Goal: Complete application form

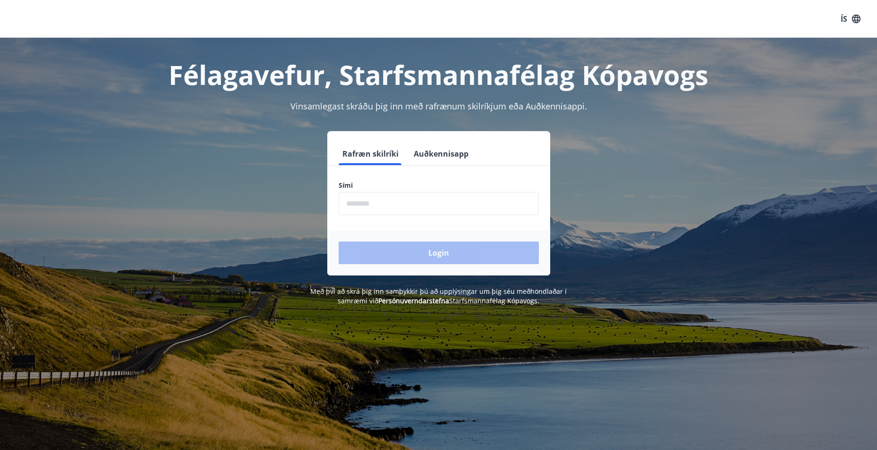
click at [372, 203] on input "phone" at bounding box center [439, 203] width 200 height 23
type input "********"
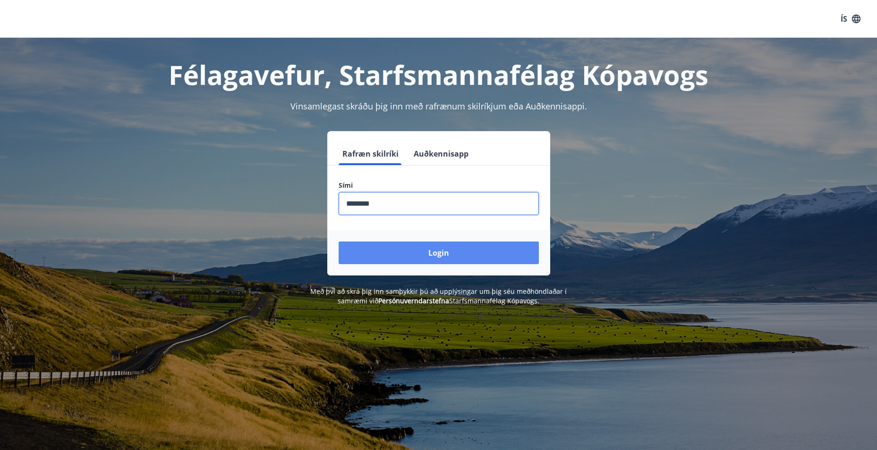
click at [451, 249] on button "Login" at bounding box center [439, 253] width 200 height 23
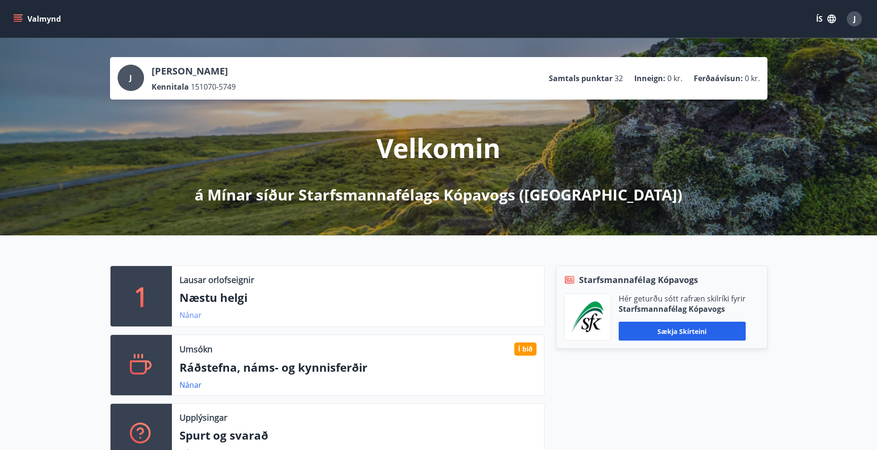
click at [188, 315] on link "Nánar" at bounding box center [190, 315] width 22 height 10
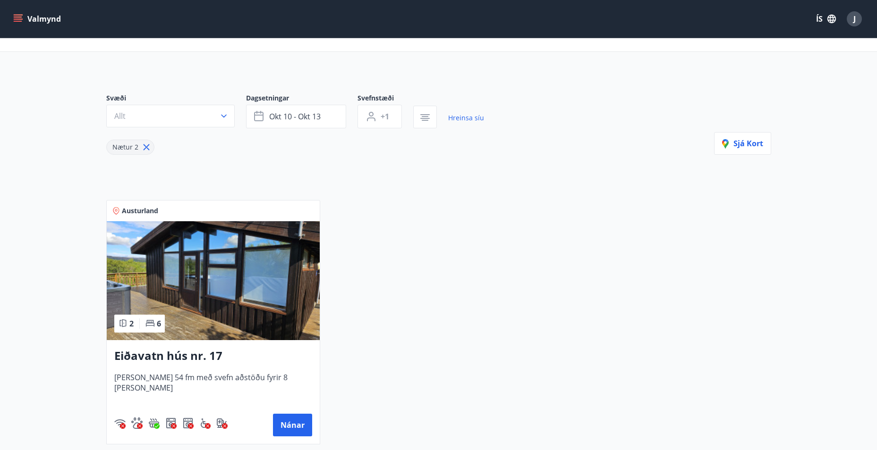
scroll to position [94, 0]
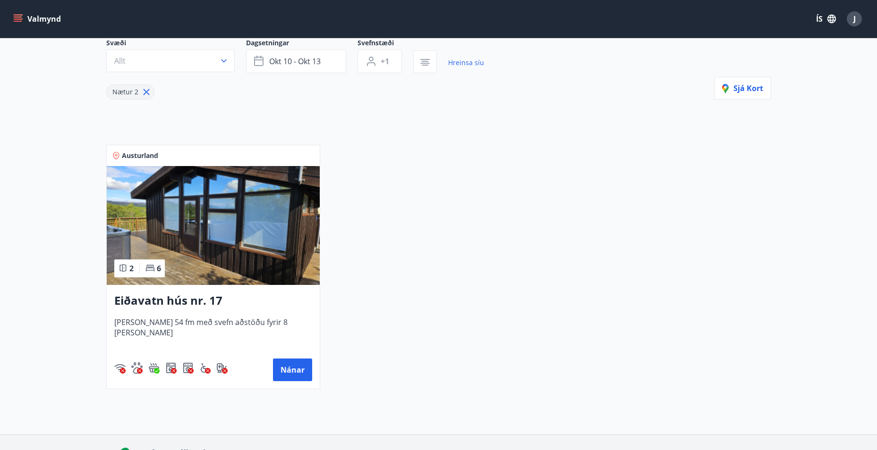
click at [193, 303] on h3 "Eiðavatn hús nr. 17" at bounding box center [213, 301] width 198 height 17
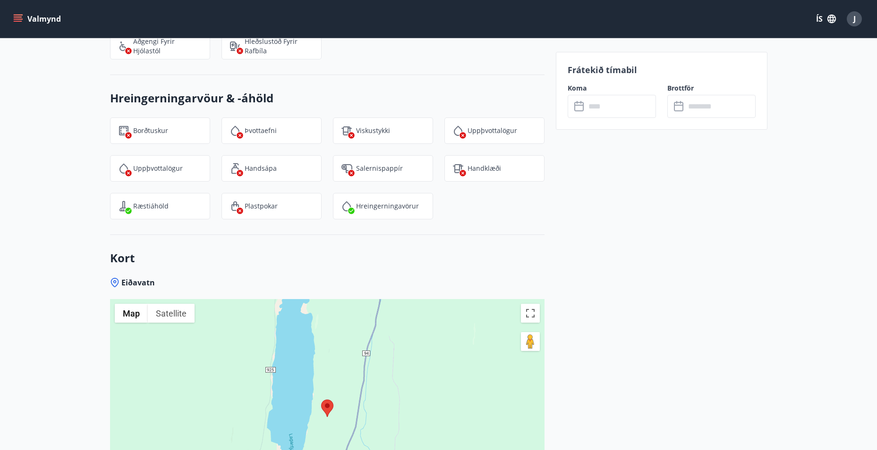
scroll to position [1228, 0]
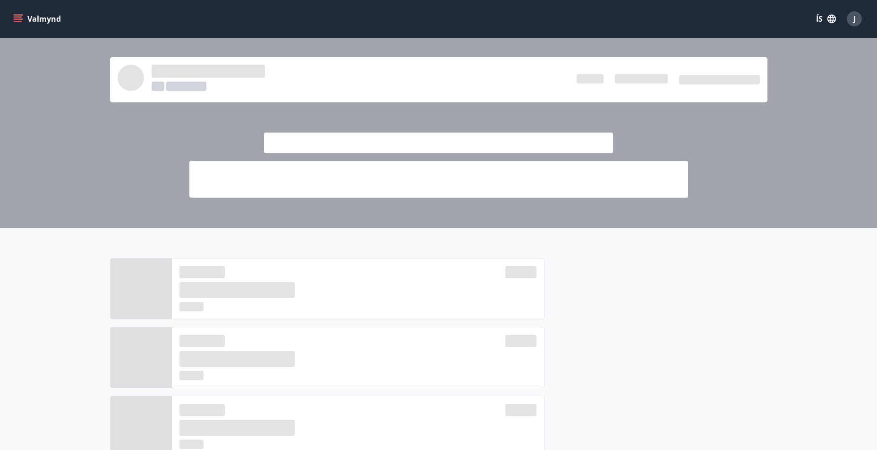
click at [688, 305] on div at bounding box center [655, 396] width 223 height 276
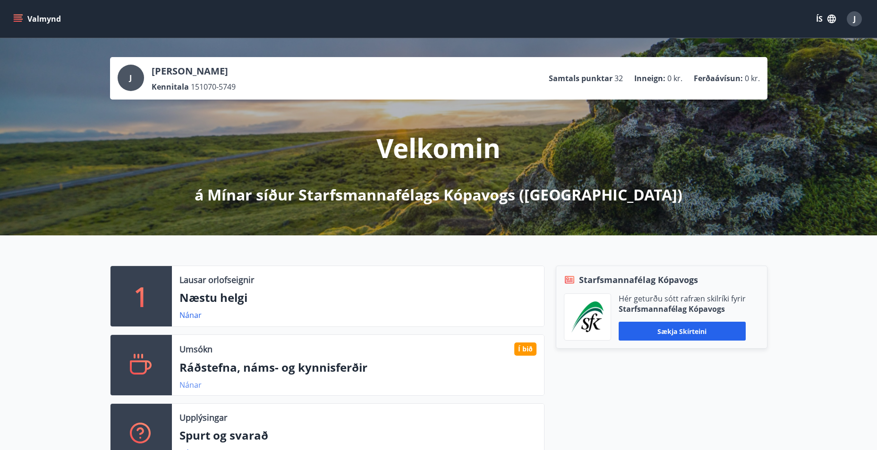
click at [187, 384] on link "Nánar" at bounding box center [190, 385] width 22 height 10
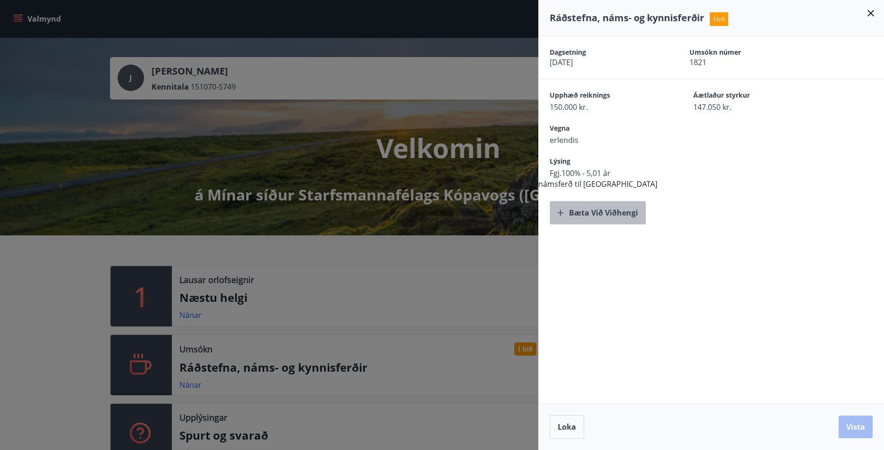
click at [612, 220] on button "Bæta við viðhengi" at bounding box center [598, 213] width 96 height 24
click at [573, 426] on span "Loka" at bounding box center [567, 427] width 18 height 10
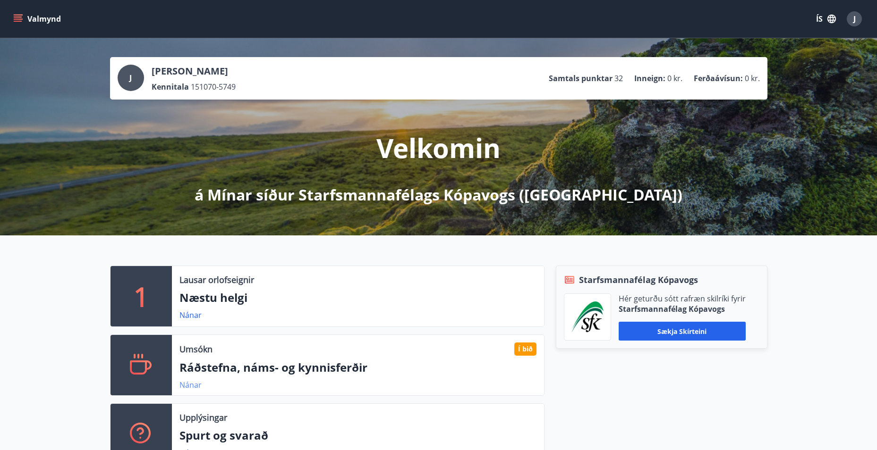
click at [189, 386] on link "Nánar" at bounding box center [190, 385] width 22 height 10
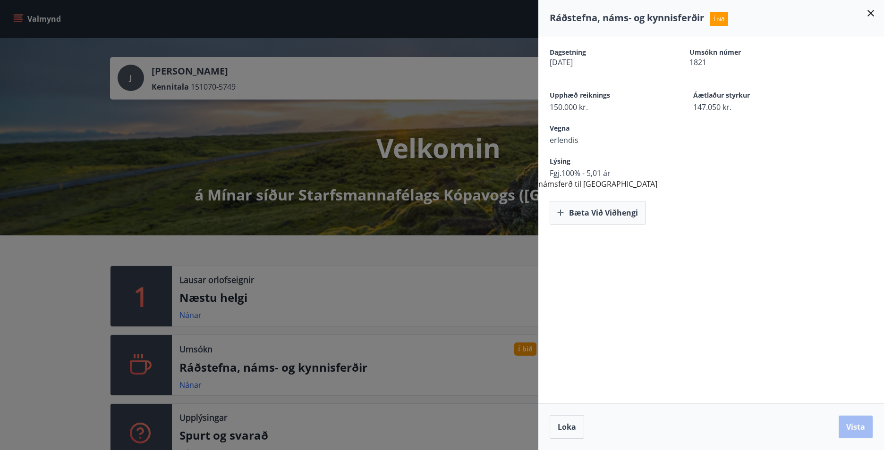
click at [702, 340] on div "Dagsetning 22.08.2025 Umsókn númer 1821 Upphæð reiknings 150.000 kr. Áætlaður s…" at bounding box center [711, 219] width 346 height 367
click at [356, 361] on div at bounding box center [442, 225] width 884 height 450
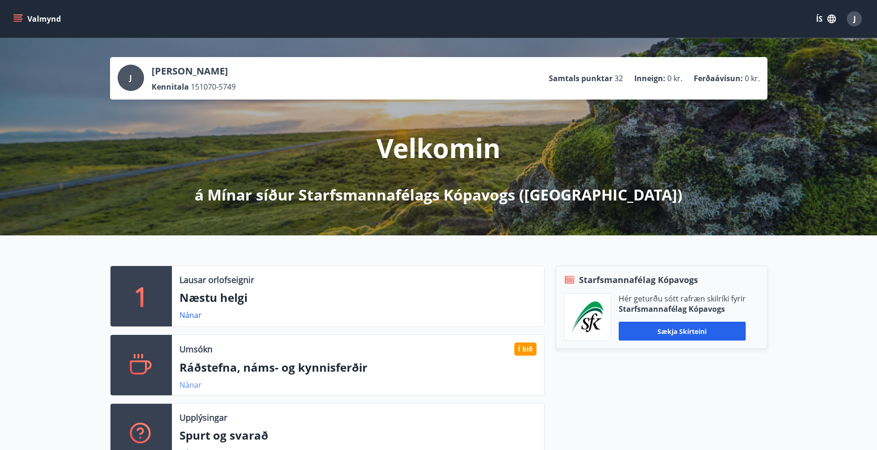
click at [191, 385] on link "Nánar" at bounding box center [190, 385] width 22 height 10
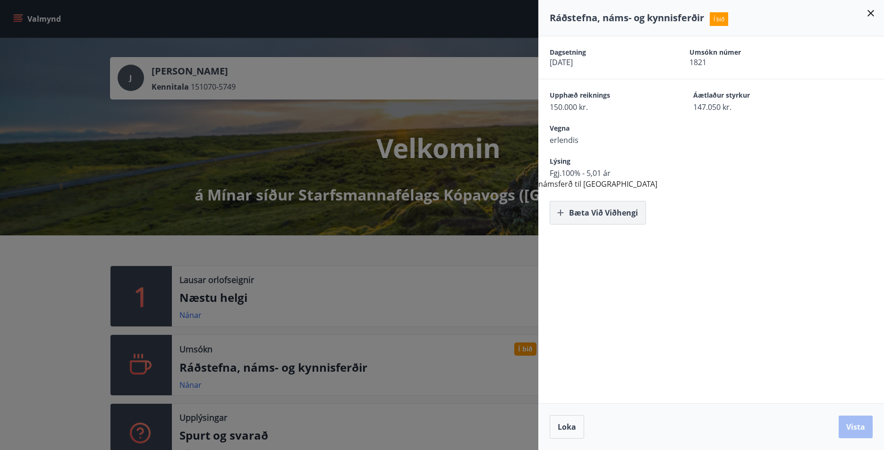
click at [614, 218] on button "Bæta við viðhengi" at bounding box center [598, 213] width 96 height 24
click at [625, 215] on button "Bæta við viðhengi" at bounding box center [598, 213] width 96 height 24
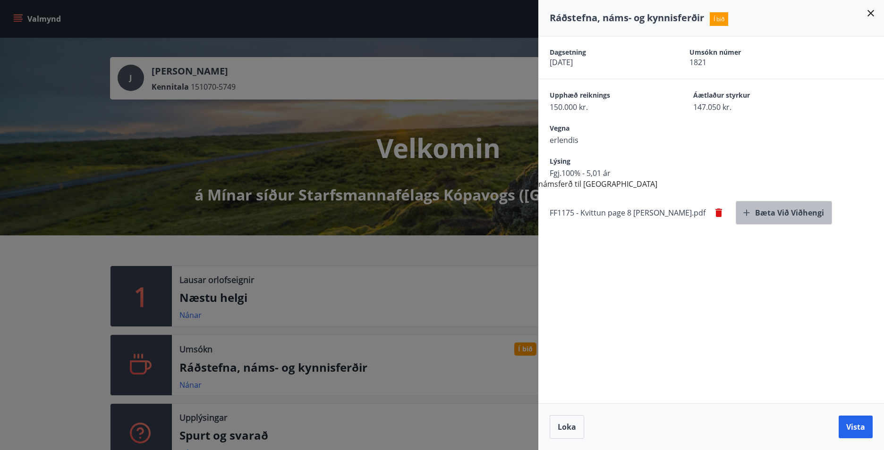
click at [758, 216] on button "Bæta við viðhengi" at bounding box center [784, 213] width 96 height 24
click at [784, 255] on div "Dagsetning 22.08.2025 Umsókn númer 1821 Upphæð reiknings 150.000 kr. Áætlaður s…" at bounding box center [711, 219] width 346 height 367
click at [748, 210] on button "Bæta við viðhengi" at bounding box center [700, 213] width 96 height 24
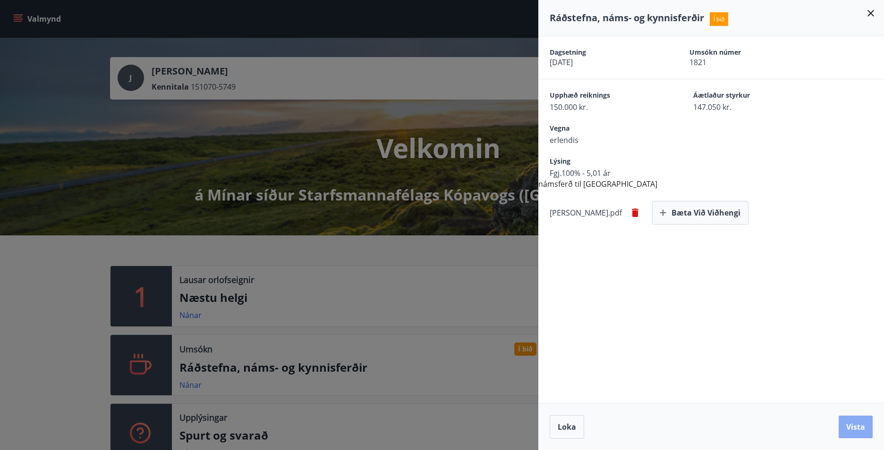
click at [855, 432] on button "Vista" at bounding box center [856, 427] width 34 height 23
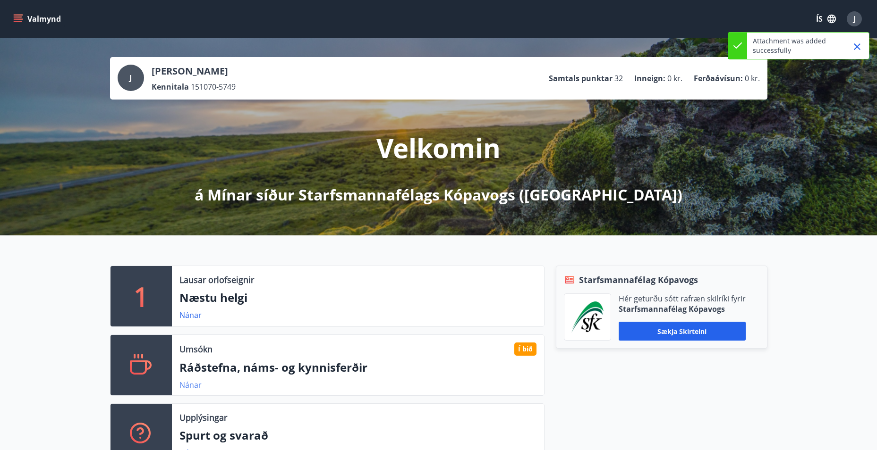
click at [195, 383] on link "Nánar" at bounding box center [190, 385] width 22 height 10
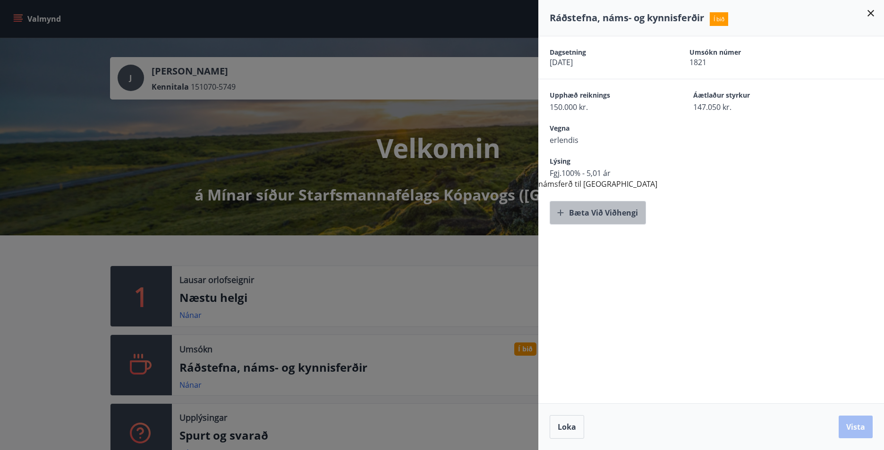
click at [596, 213] on button "Bæta við viðhengi" at bounding box center [598, 213] width 96 height 24
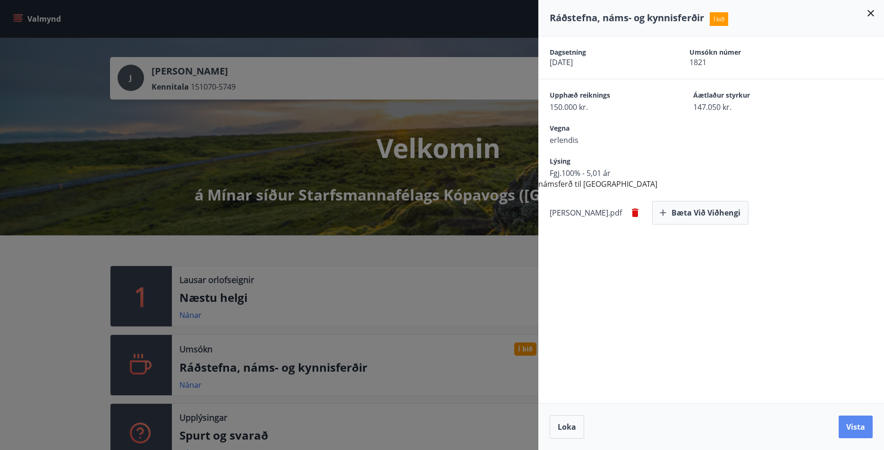
click at [856, 426] on button "Vista" at bounding box center [856, 427] width 34 height 23
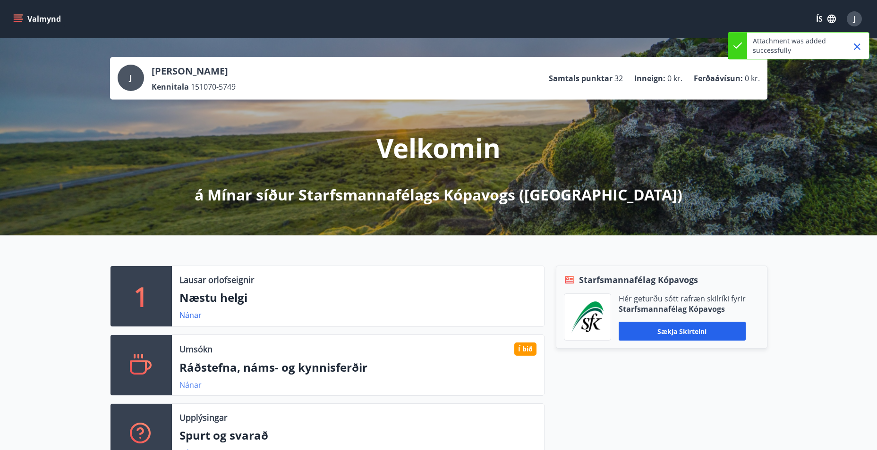
click at [193, 388] on link "Nánar" at bounding box center [190, 385] width 22 height 10
